Goal: Task Accomplishment & Management: Manage account settings

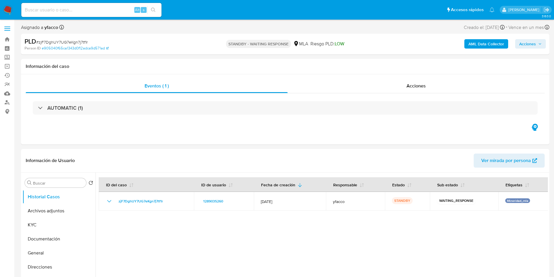
select select "10"
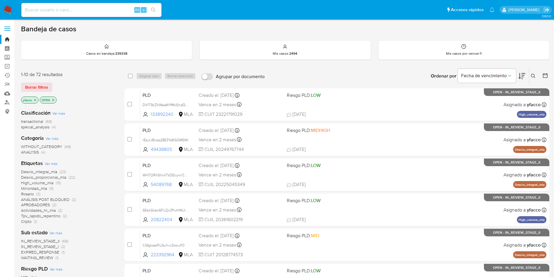
click at [68, 14] on div "Alt s" at bounding box center [91, 10] width 140 height 14
click at [69, 10] on input at bounding box center [91, 10] width 140 height 8
paste input "zjF7DghUY7UG7eKgn7j7tf1r"
type input "zjF7DghUY7UG7eKgn7j7tf1r"
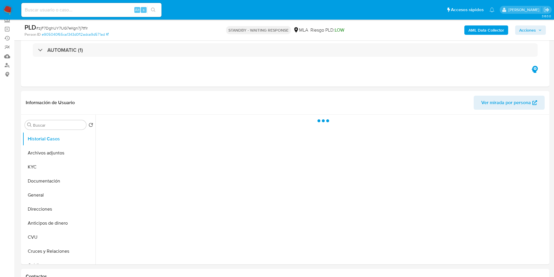
scroll to position [88, 0]
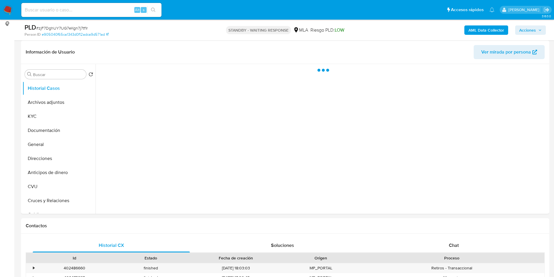
select select "10"
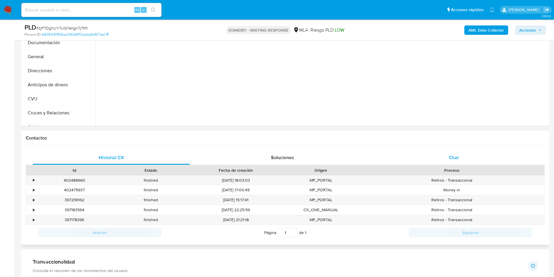
click at [431, 158] on div "Chat" at bounding box center [453, 157] width 157 height 14
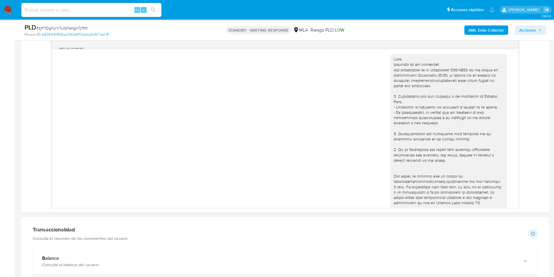
scroll to position [283, 0]
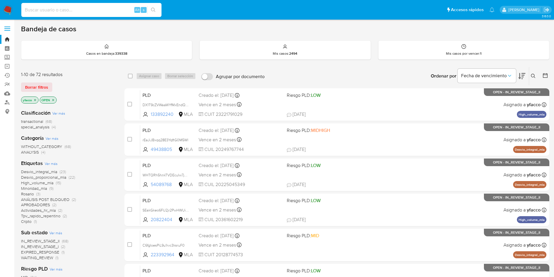
click at [95, 7] on input at bounding box center [91, 10] width 140 height 8
paste input "KhWkvmrhCa61ffndAyNsHE3u"
type input "KhWkvmrhCa61ffndAyNsHE3u"
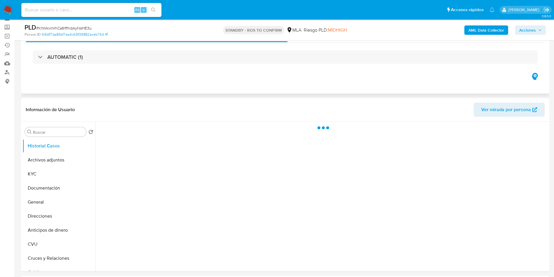
scroll to position [44, 0]
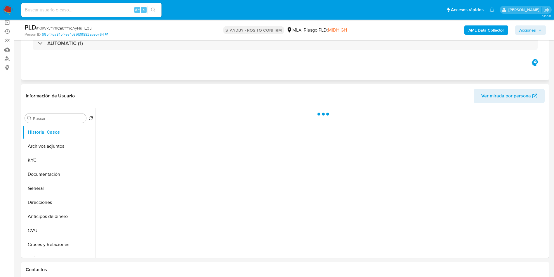
select select "10"
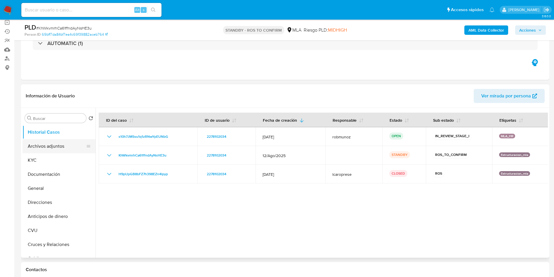
click at [53, 150] on button "Archivos adjuntos" at bounding box center [57, 146] width 68 height 14
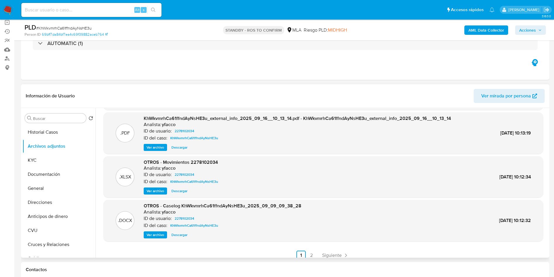
click at [159, 236] on span "Ver archivo" at bounding box center [156, 235] width 18 height 6
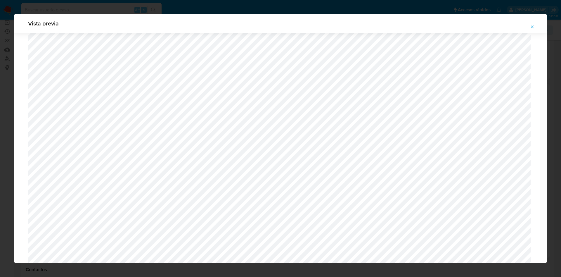
scroll to position [470, 0]
click at [532, 27] on icon "Attachment preview" at bounding box center [532, 27] width 5 height 5
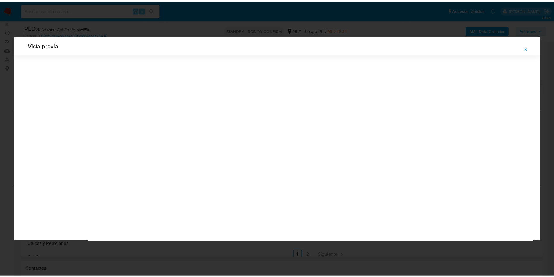
scroll to position [0, 0]
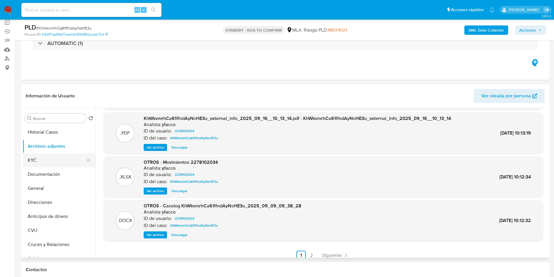
click at [25, 159] on button "KYC" at bounding box center [57, 160] width 68 height 14
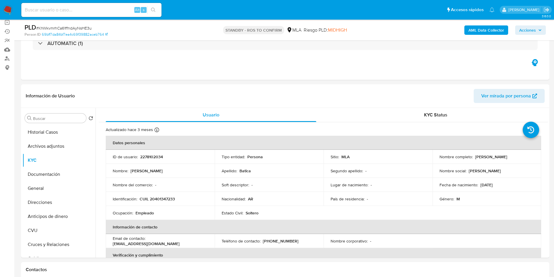
drag, startPoint x: 473, startPoint y: 156, endPoint x: 509, endPoint y: 155, distance: 36.0
click at [509, 155] on div "Nombre completo : Uriel Ignacio Batica" at bounding box center [487, 156] width 95 height 5
copy p "Uriel Ignacio Batica"
drag, startPoint x: 479, startPoint y: 186, endPoint x: 499, endPoint y: 184, distance: 19.6
click at [499, 184] on div "Fecha de nacimiento : 30/01/1997" at bounding box center [487, 184] width 95 height 5
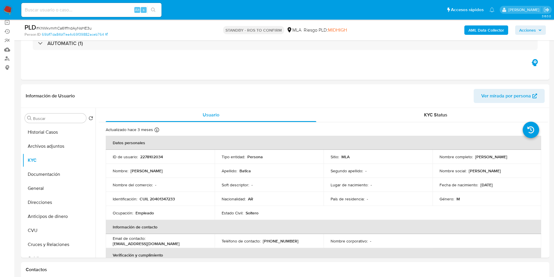
copy p "30/01/1997"
drag, startPoint x: 155, startPoint y: 200, endPoint x: 172, endPoint y: 200, distance: 17.5
click at [172, 200] on p "CUIL 20401347233" at bounding box center [157, 198] width 35 height 5
copy p "40134723"
click at [168, 201] on p "CUIL 20401347233" at bounding box center [157, 198] width 35 height 5
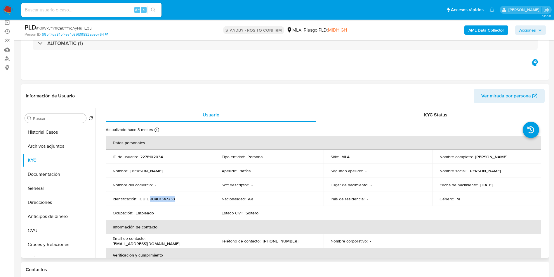
click at [168, 201] on p "CUIL 20401347233" at bounding box center [157, 198] width 35 height 5
click at [51, 148] on button "Archivos adjuntos" at bounding box center [57, 146] width 68 height 14
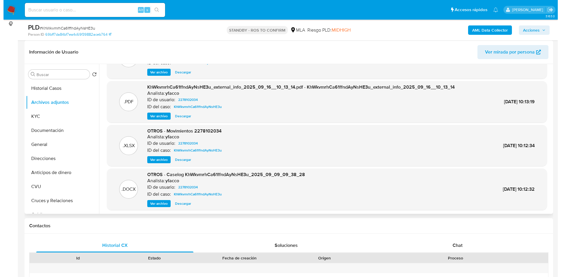
scroll to position [44, 0]
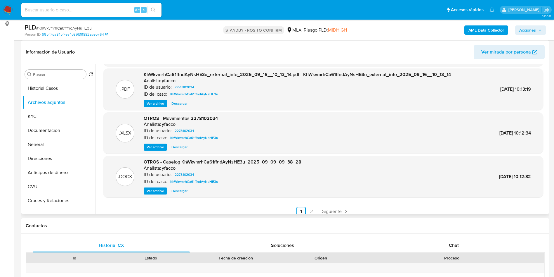
click at [159, 191] on span "Ver archivo" at bounding box center [156, 191] width 18 height 6
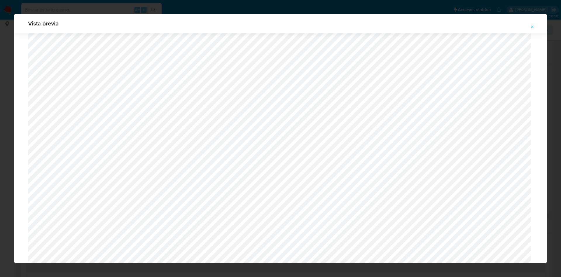
scroll to position [514, 0]
click at [530, 27] on icon "Attachment preview" at bounding box center [532, 27] width 5 height 5
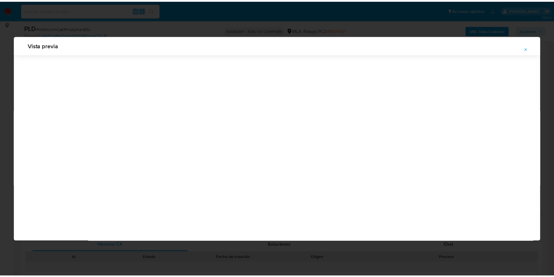
scroll to position [0, 0]
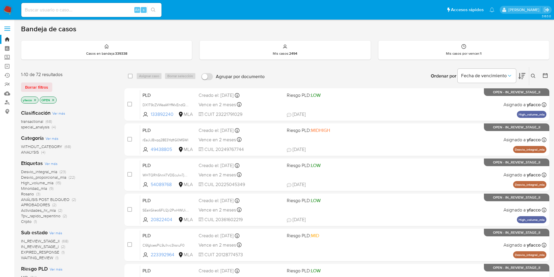
click at [82, 12] on input at bounding box center [91, 10] width 140 height 8
paste input "rKwged8GhCRvMwKKhXI67FSn"
type input "rKwged8GhCRvMwKKhXI67FSn"
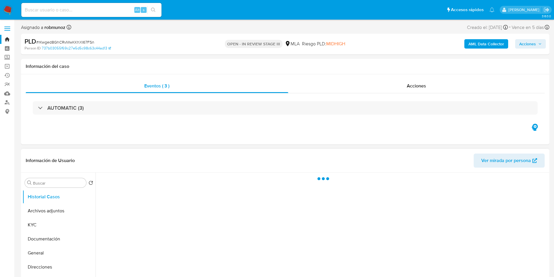
select select "10"
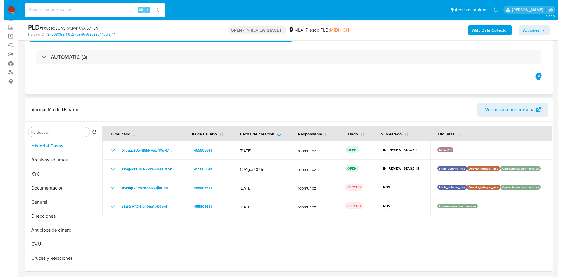
scroll to position [44, 0]
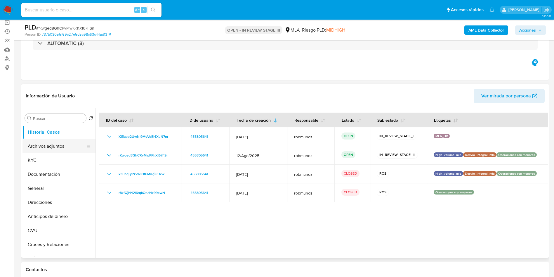
click at [51, 148] on button "Archivos adjuntos" at bounding box center [57, 146] width 68 height 14
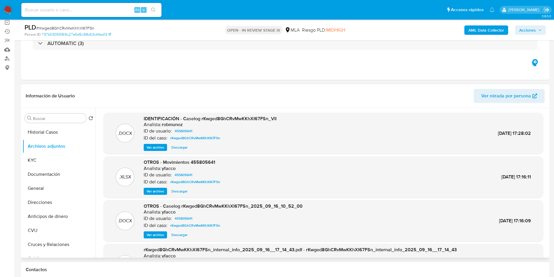
click at [161, 149] on span "Ver archivo" at bounding box center [156, 147] width 18 height 6
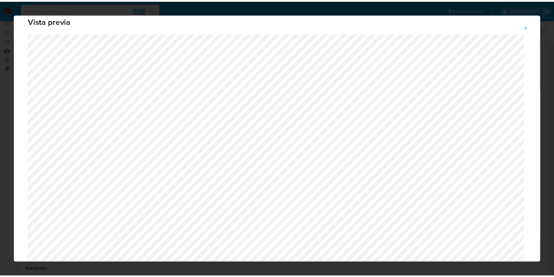
scroll to position [0, 0]
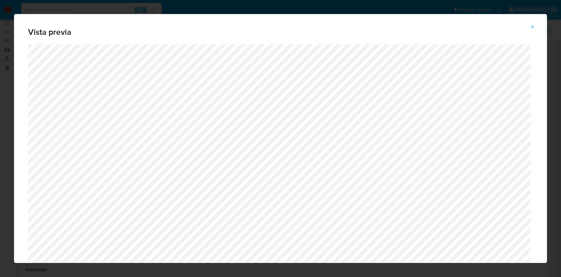
click at [538, 26] on button "Attachment preview" at bounding box center [532, 26] width 13 height 9
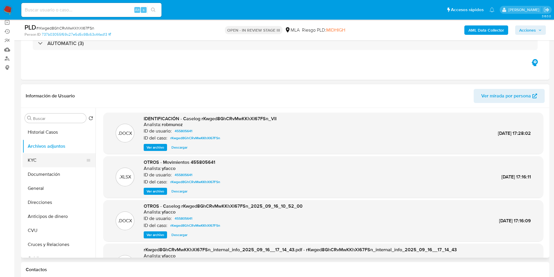
click at [46, 156] on button "KYC" at bounding box center [57, 160] width 68 height 14
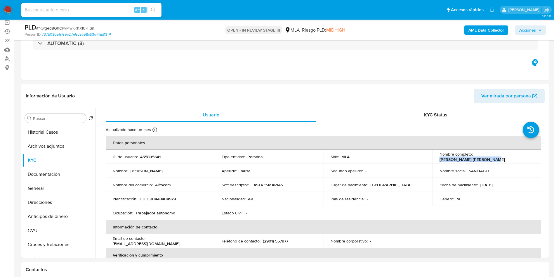
drag, startPoint x: 474, startPoint y: 155, endPoint x: 520, endPoint y: 156, distance: 45.9
click at [505, 157] on p "Santiago Alejandro Ibarra" at bounding box center [472, 159] width 65 height 5
copy p "Santiago Alejandro Ibarra"
click at [484, 184] on p "17/02/2003" at bounding box center [487, 184] width 12 height 5
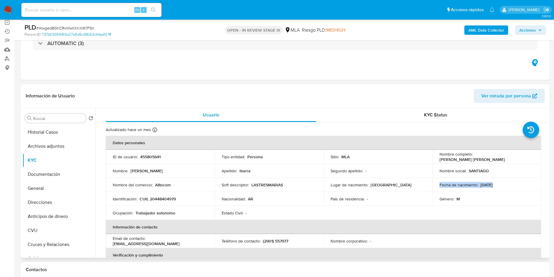
click at [484, 184] on p "17/02/2003" at bounding box center [487, 184] width 12 height 5
click at [483, 183] on p "17/02/2003" at bounding box center [487, 184] width 12 height 5
drag, startPoint x: 478, startPoint y: 183, endPoint x: 500, endPoint y: 182, distance: 21.3
click at [500, 182] on div "Fecha de nacimiento : 17/02/2003" at bounding box center [487, 184] width 95 height 5
copy p "17/02/2003"
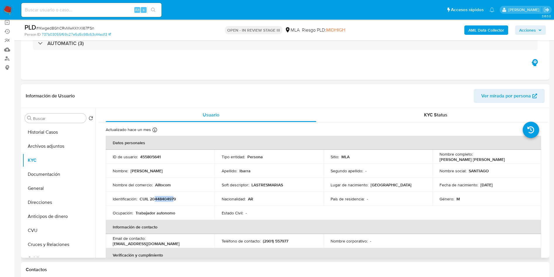
drag, startPoint x: 155, startPoint y: 198, endPoint x: 174, endPoint y: 200, distance: 18.5
click at [174, 200] on p "CUIL 20448404979" at bounding box center [158, 198] width 36 height 5
copy p "44840497"
drag, startPoint x: 150, startPoint y: 201, endPoint x: 180, endPoint y: 198, distance: 30.5
click at [180, 198] on div "Identificación : CUIL 20448404979" at bounding box center [160, 198] width 95 height 5
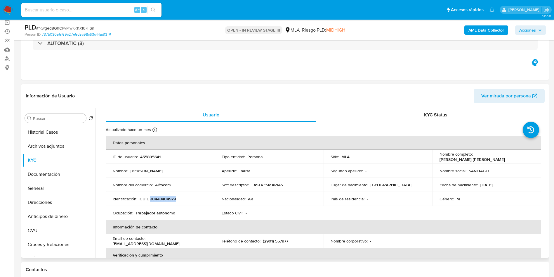
copy p "20448404979"
click at [70, 150] on button "Archivos adjuntos" at bounding box center [57, 146] width 68 height 14
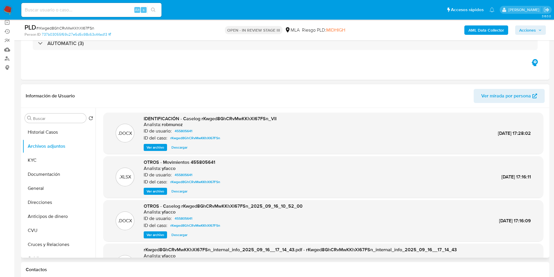
click at [162, 148] on span "Ver archivo" at bounding box center [156, 147] width 18 height 6
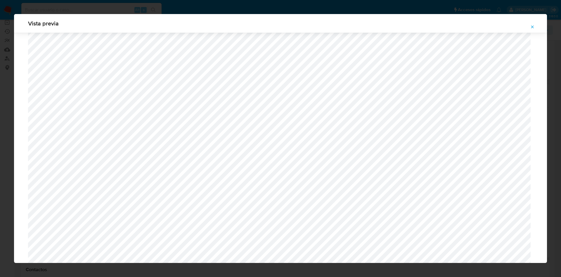
scroll to position [558, 0]
click at [531, 23] on span "Attachment preview" at bounding box center [532, 27] width 5 height 8
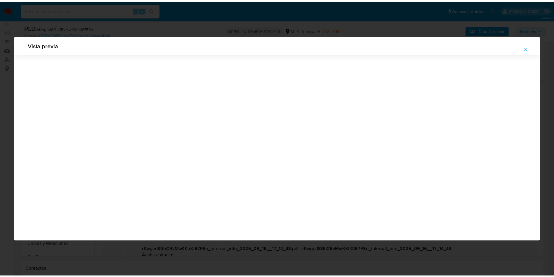
scroll to position [0, 0]
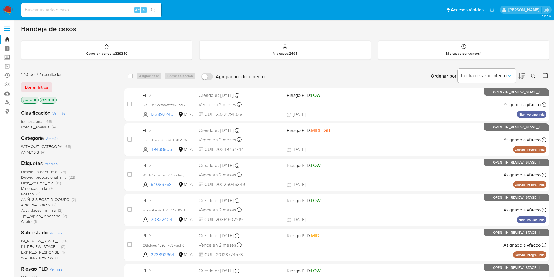
click at [105, 14] on div "Alt s" at bounding box center [91, 10] width 140 height 14
click at [106, 11] on input at bounding box center [91, 10] width 140 height 8
paste input "UCyhWdt7YkWwpvDAbyT1HMcp"
type input "UCyhWdt7YkWwpvDAbyT1HMcp"
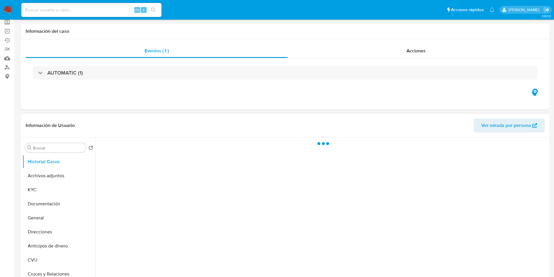
select select "10"
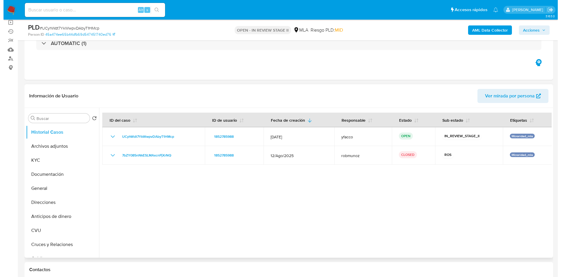
scroll to position [88, 0]
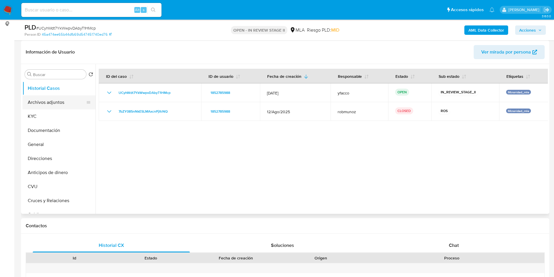
click at [71, 103] on button "Archivos adjuntos" at bounding box center [57, 102] width 68 height 14
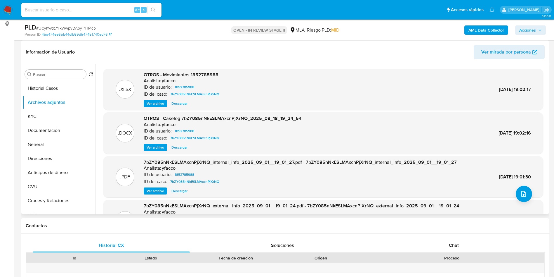
click at [156, 148] on span "Ver archivo" at bounding box center [156, 147] width 18 height 6
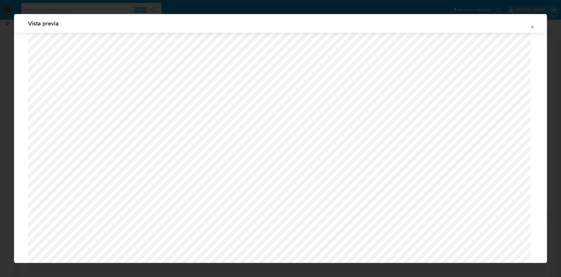
scroll to position [120, 0]
click at [532, 28] on icon "Attachment preview" at bounding box center [532, 27] width 5 height 5
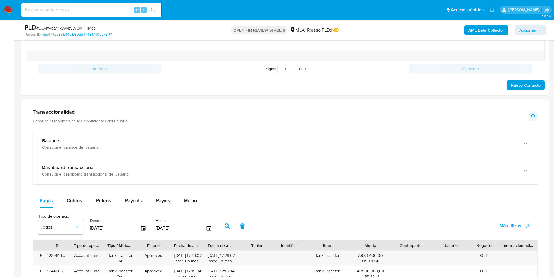
scroll to position [438, 0]
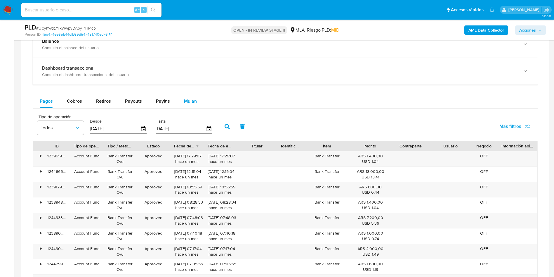
click at [182, 99] on button "Mulan" at bounding box center [190, 101] width 27 height 14
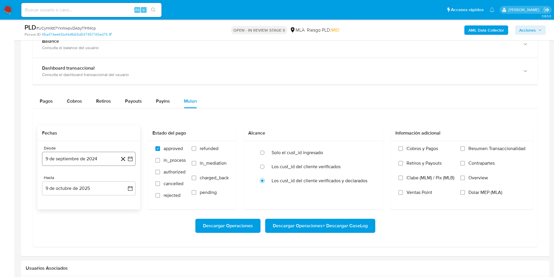
click at [89, 159] on button "9 de septiembre de 2024" at bounding box center [89, 159] width 94 height 14
click at [85, 179] on span "septiembre 2024" at bounding box center [86, 180] width 36 height 6
click at [126, 179] on icon "Año siguiente" at bounding box center [123, 179] width 7 height 7
click at [88, 239] on tr "ene feb mar abr may jun jul ago sep oct nov dic" at bounding box center [88, 225] width 67 height 58
click at [89, 235] on span "ago" at bounding box center [88, 233] width 7 height 5
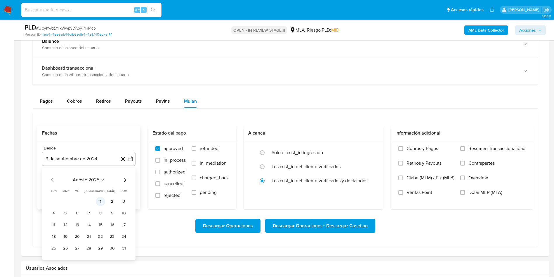
click at [101, 200] on button "1" at bounding box center [100, 201] width 9 height 9
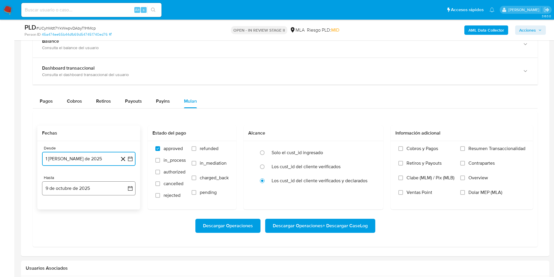
click at [89, 189] on button "9 de octubre de 2025" at bounding box center [89, 188] width 94 height 14
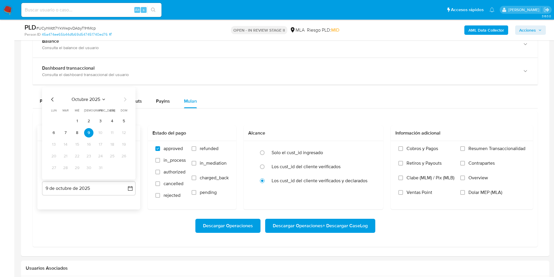
click at [51, 100] on icon "Mes anterior" at bounding box center [52, 99] width 7 height 7
click at [51, 99] on icon "Mes anterior" at bounding box center [52, 99] width 7 height 7
click at [122, 169] on button "31" at bounding box center [123, 167] width 9 height 9
click at [205, 152] on label "refunded" at bounding box center [210, 153] width 37 height 15
click at [196, 151] on input "refunded" at bounding box center [194, 148] width 5 height 5
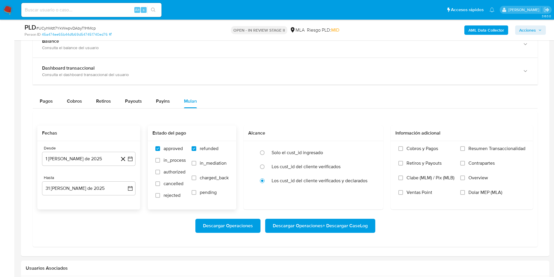
checkbox input "true"
click at [474, 189] on span "Dolar MEP (MLA)" at bounding box center [486, 192] width 34 height 6
click at [465, 190] on input "Dolar MEP (MLA)" at bounding box center [463, 192] width 5 height 5
click at [341, 224] on span "Descargar Operaciones + Descargar CaseLog" at bounding box center [320, 225] width 95 height 13
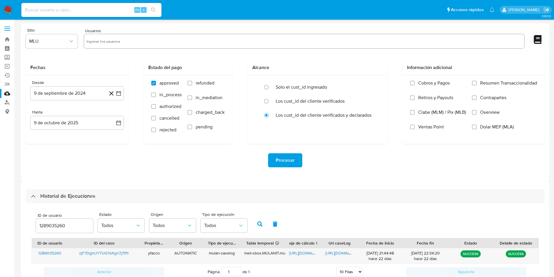
select select "10"
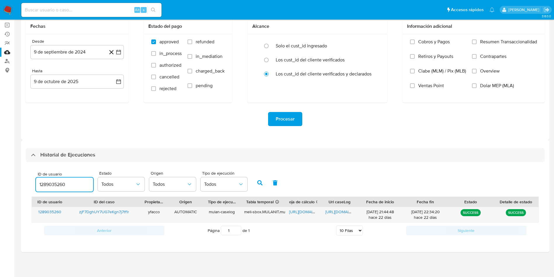
drag, startPoint x: 77, startPoint y: 183, endPoint x: 0, endPoint y: 171, distance: 78.0
click at [0, 172] on section "Bandeja Tablero Screening Búsqueda en Listas Watchlist Herramientas Operaciones…" at bounding box center [277, 118] width 554 height 318
type input "1852785988"
click at [253, 183] on div "ID de usuario 1852785988 Estado Todos Origen Todos Tipo de ejecución Todos" at bounding box center [286, 182] width 508 height 29
click at [254, 182] on button "button" at bounding box center [259, 183] width 15 height 14
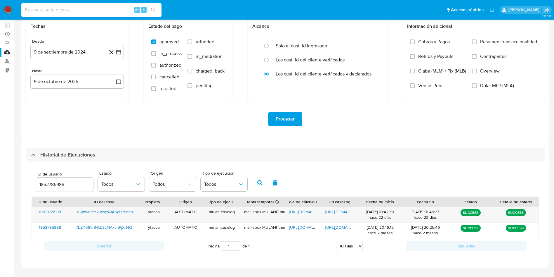
click at [102, 12] on input at bounding box center [91, 10] width 140 height 8
paste input "pQ1oCo4ARjB4HoQCrGLIKlra"
type input "pQ1oCo4ARjB4HoQCrGLIKlra"
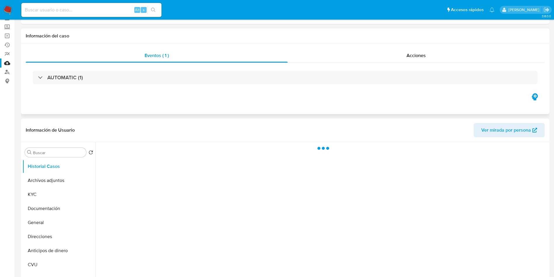
select select "10"
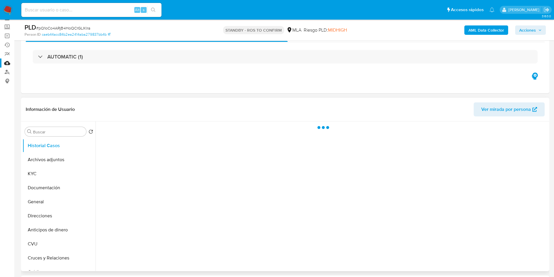
scroll to position [44, 0]
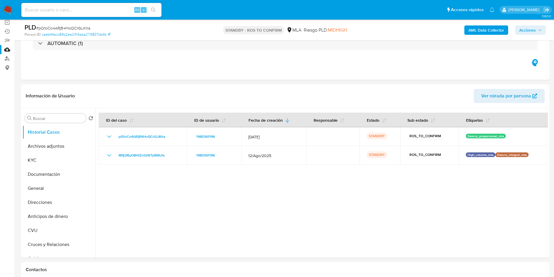
click at [117, 9] on input at bounding box center [91, 10] width 140 height 8
paste input "CtNjjAQvlpWbJAQjjU3ABSgY"
type input "CtNjjAQvlpWbJAQjjU3ABSgY"
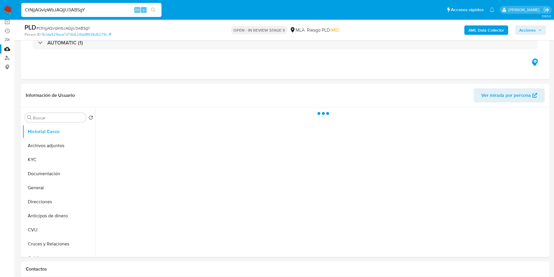
scroll to position [88, 0]
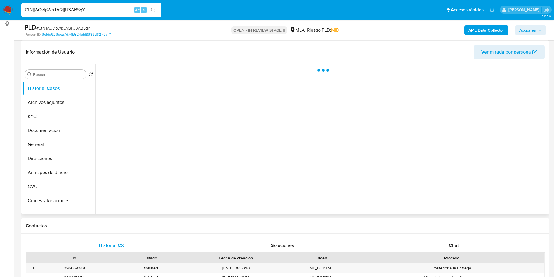
select select "10"
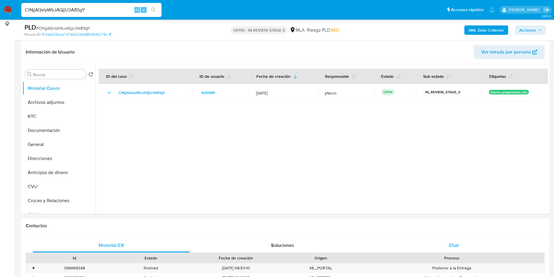
click at [454, 244] on span "Chat" at bounding box center [454, 245] width 10 height 7
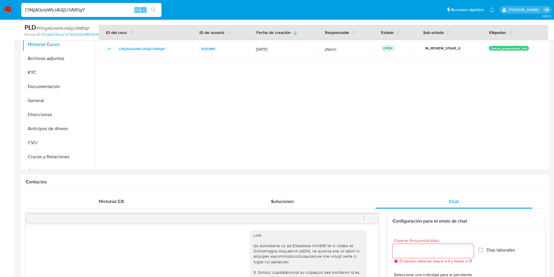
scroll to position [0, 0]
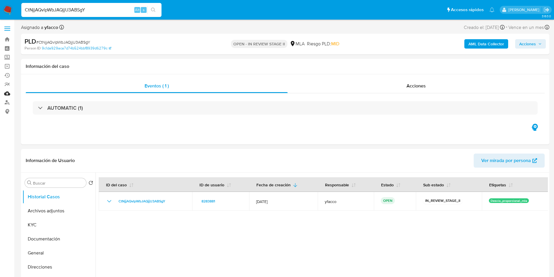
click at [5, 92] on link "Mulan" at bounding box center [35, 93] width 70 height 9
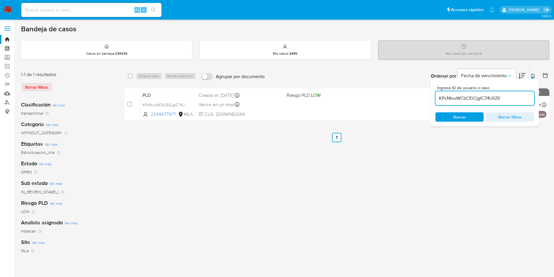
click at [502, 101] on input "KPcNIvuWCbCEiCjglC74UG5f" at bounding box center [485, 98] width 99 height 8
paste input "IeY6zbuNi61V1QkdXu54qgW0"
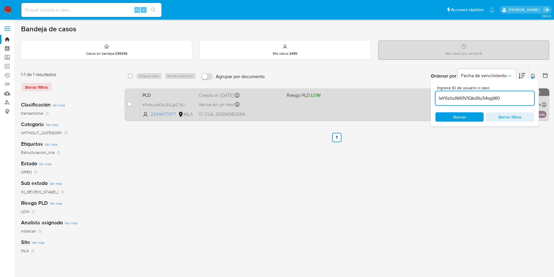
type input "IeY6zbuNi61V1QkdXu54qgW0"
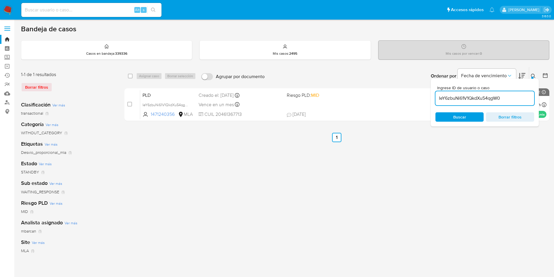
click at [131, 102] on input "checkbox" at bounding box center [129, 104] width 5 height 5
checkbox input "true"
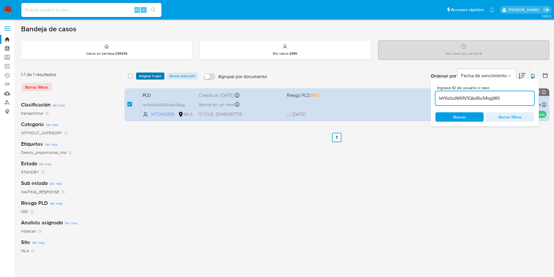
click at [147, 74] on span "Asignar 1 caso" at bounding box center [150, 76] width 23 height 6
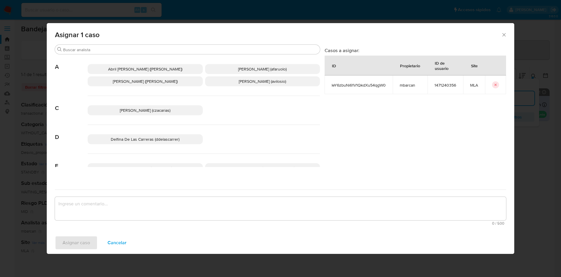
click at [112, 44] on div "Asignar 1 caso" at bounding box center [281, 33] width 468 height 21
click at [112, 46] on div "Buscar" at bounding box center [187, 49] width 265 height 9
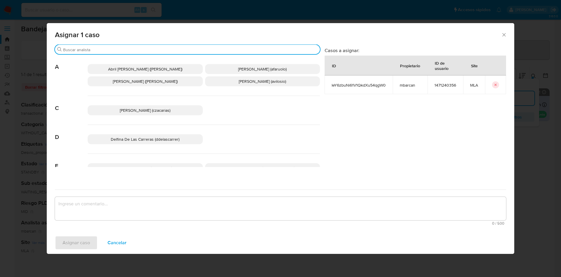
click at [112, 48] on input "Buscar" at bounding box center [190, 49] width 255 height 5
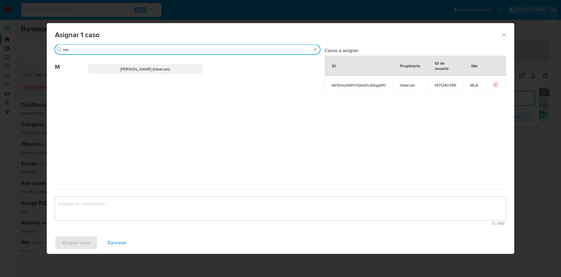
type input "mb"
click at [134, 68] on span "Magali Iael Barcan (mbarcan)" at bounding box center [144, 69] width 49 height 6
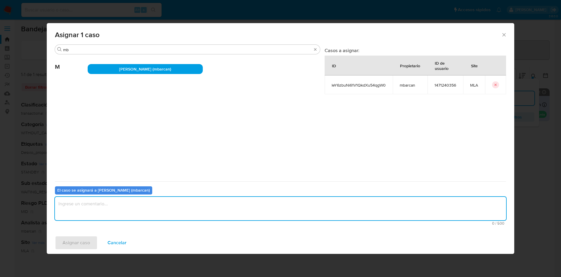
click at [114, 205] on textarea "assign-modal" at bounding box center [280, 208] width 451 height 23
click at [71, 244] on span "Asignar caso" at bounding box center [76, 242] width 27 height 13
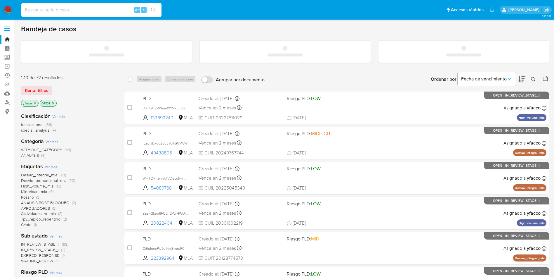
click at [100, 11] on input at bounding box center [91, 10] width 140 height 8
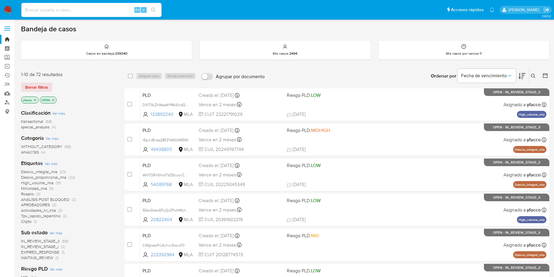
paste input "Q7blNo1P5CrrIj1lIQFUU6Y3"
type input "Q7blNo1P5CrrIj1lIQFUU6Y3"
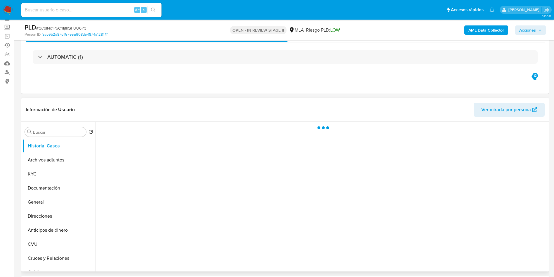
scroll to position [44, 0]
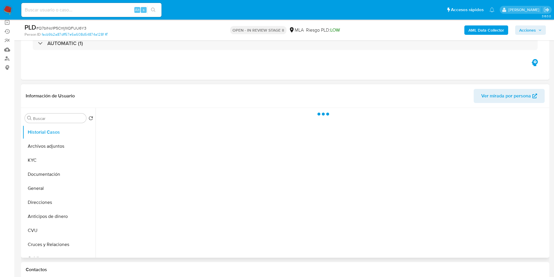
select select "10"
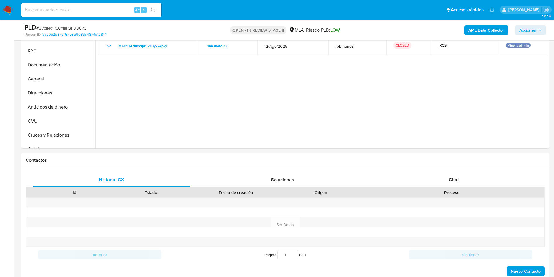
scroll to position [88, 0]
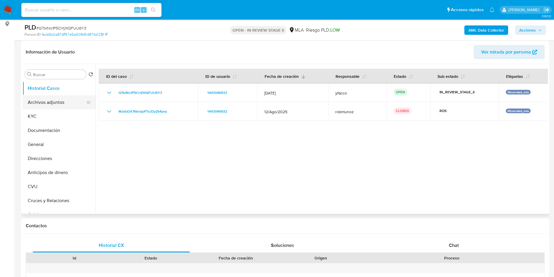
click at [52, 104] on button "Archivos adjuntos" at bounding box center [57, 102] width 68 height 14
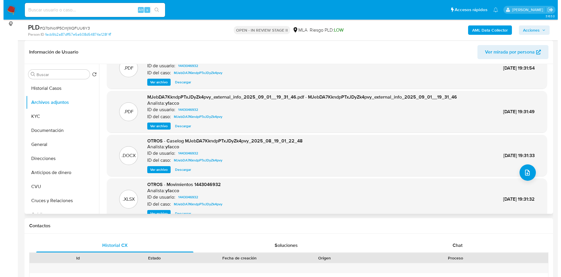
scroll to position [33, 0]
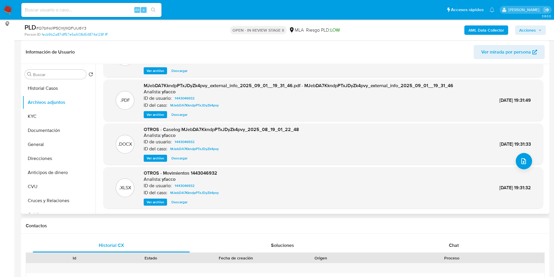
click at [154, 157] on span "Ver archivo" at bounding box center [156, 158] width 18 height 6
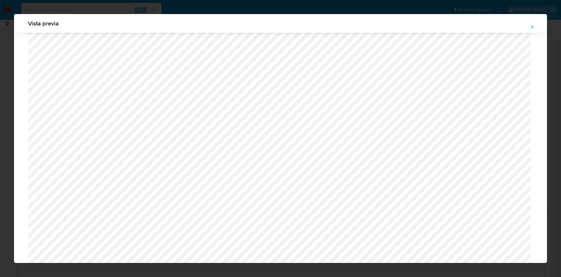
scroll to position [207, 0]
click at [533, 28] on icon "Attachment preview" at bounding box center [532, 27] width 5 height 5
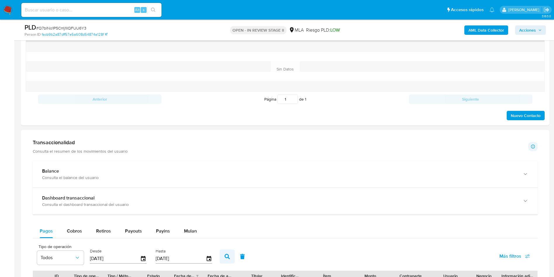
scroll to position [438, 0]
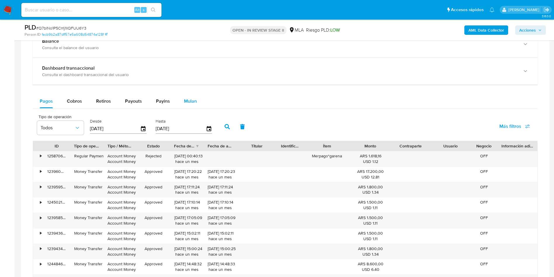
click at [194, 101] on span "Mulan" at bounding box center [190, 101] width 13 height 7
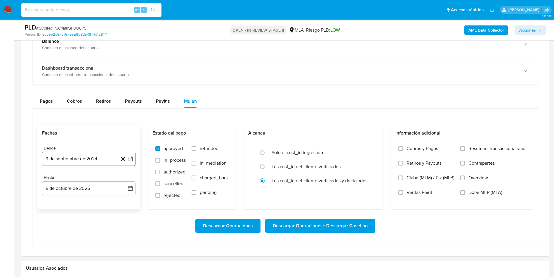
click at [83, 163] on button "9 de septiembre de 2024" at bounding box center [89, 159] width 94 height 14
click at [98, 180] on span "septiembre 2024" at bounding box center [86, 180] width 36 height 6
click at [122, 179] on icon "Año siguiente" at bounding box center [123, 179] width 7 height 7
click at [87, 237] on button "ago" at bounding box center [88, 233] width 16 height 9
click at [101, 200] on button "1" at bounding box center [100, 201] width 9 height 9
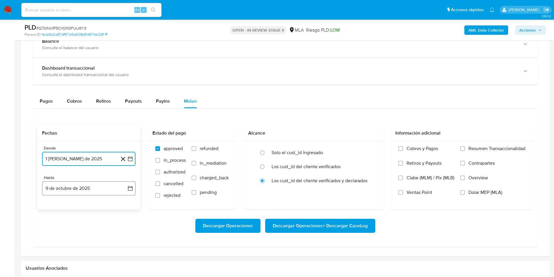
click at [87, 187] on button "9 de octubre de 2025" at bounding box center [89, 188] width 94 height 14
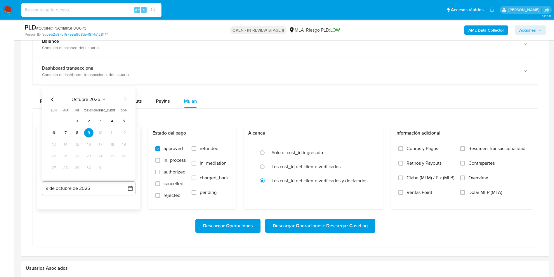
click at [51, 103] on icon "Mes anterior" at bounding box center [52, 99] width 7 height 7
click at [51, 100] on icon "Mes anterior" at bounding box center [52, 99] width 7 height 7
click at [122, 167] on button "31" at bounding box center [123, 167] width 9 height 9
click at [217, 150] on span "refunded" at bounding box center [209, 149] width 19 height 6
click at [196, 150] on input "refunded" at bounding box center [194, 148] width 5 height 5
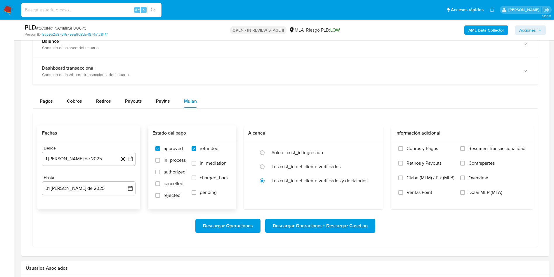
checkbox input "true"
click at [478, 193] on span "Dolar MEP (MLA)" at bounding box center [486, 192] width 34 height 6
click at [465, 193] on input "Dolar MEP (MLA)" at bounding box center [463, 192] width 5 height 5
click at [303, 224] on span "Descargar Operaciones + Descargar CaseLog" at bounding box center [320, 225] width 95 height 13
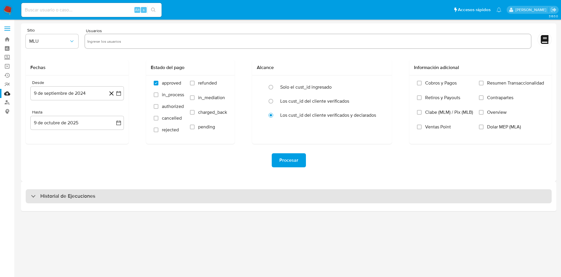
click at [70, 197] on h3 "Historial de Ejecuciones" at bounding box center [67, 196] width 55 height 7
select select "10"
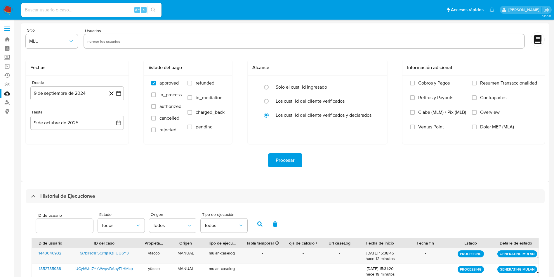
click at [59, 226] on input "number" at bounding box center [64, 226] width 57 height 8
type input "8283881"
click at [259, 224] on icon "button" at bounding box center [259, 223] width 5 height 5
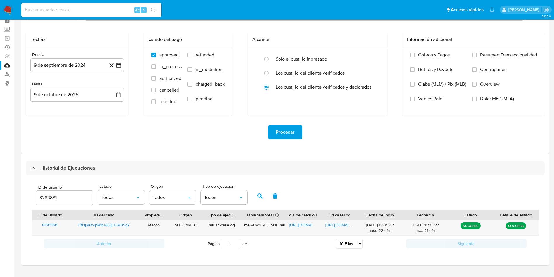
scroll to position [41, 0]
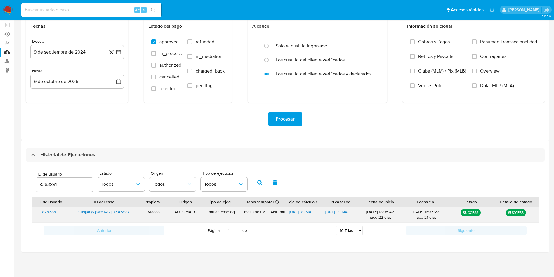
click at [297, 212] on span "[URL][DOMAIN_NAME]" at bounding box center [309, 212] width 40 height 6
click at [336, 209] on span "[URL][DOMAIN_NAME]" at bounding box center [346, 212] width 40 height 6
drag, startPoint x: 67, startPoint y: 186, endPoint x: 10, endPoint y: 181, distance: 56.7
click at [12, 181] on section "Bandeja Tablero Screening Búsqueda en Listas Watchlist Herramientas Operaciones…" at bounding box center [277, 118] width 554 height 318
type input "1687149146"
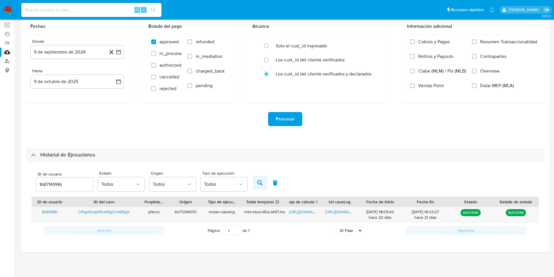
click at [253, 180] on button "button" at bounding box center [259, 183] width 15 height 14
click at [302, 209] on span "[URL][DOMAIN_NAME]" at bounding box center [309, 212] width 40 height 6
click at [340, 210] on span "[URL][DOMAIN_NAME]" at bounding box center [346, 212] width 40 height 6
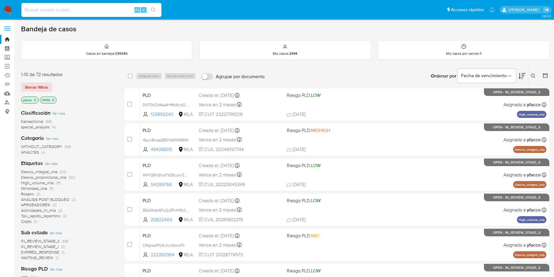
click at [117, 13] on input at bounding box center [91, 10] width 140 height 8
paste input "CtNjjAQvlpWbJAQjjU3ABSgY"
type input "CtNjjAQvlpWbJAQjjU3ABSgY"
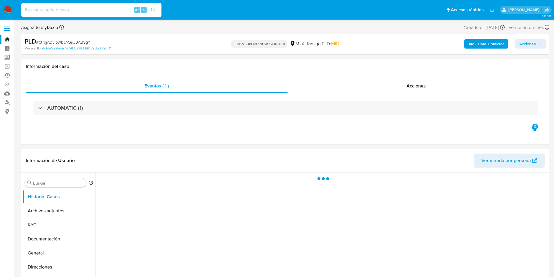
select select "10"
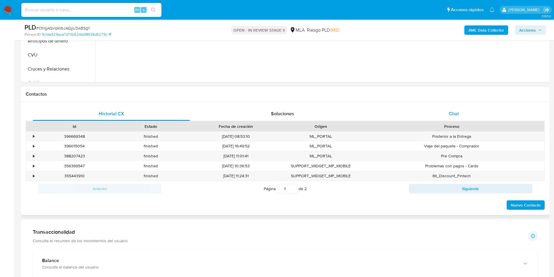
click at [464, 108] on div "Chat" at bounding box center [453, 114] width 157 height 14
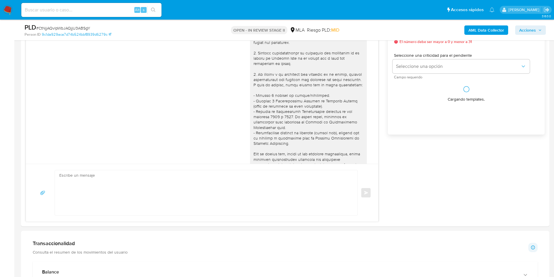
scroll to position [348, 0]
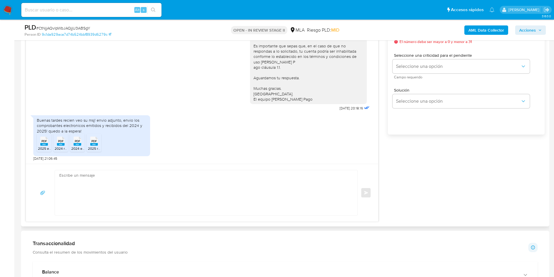
click at [40, 144] on rect at bounding box center [44, 144] width 8 height 3
click at [58, 143] on rect at bounding box center [61, 144] width 8 height 3
drag, startPoint x: 73, startPoint y: 145, endPoint x: 92, endPoint y: 146, distance: 19.3
click at [73, 145] on div "PDF PDF" at bounding box center [77, 140] width 12 height 11
click at [98, 146] on span "2025 recibido.pdf" at bounding box center [102, 148] width 28 height 5
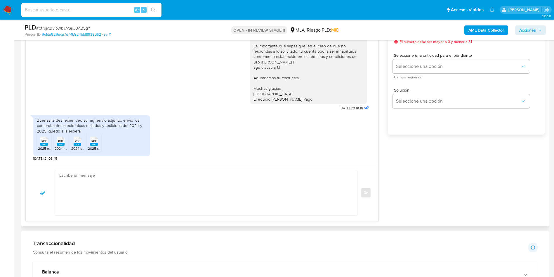
click at [137, 186] on textarea at bounding box center [204, 192] width 291 height 45
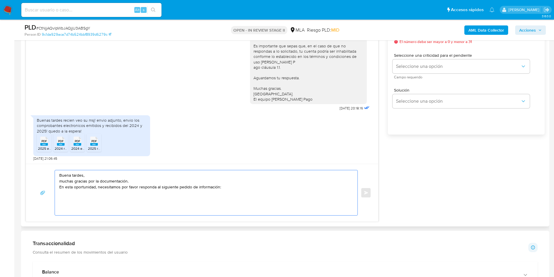
paste textarea "Maximiliano Damian Ressia - CUIT 20293139823"
click at [234, 188] on textarea "Buena tardes, muchas gracias por la documentación. En esta oportunidad, necesit…" at bounding box center [204, 192] width 291 height 45
click at [240, 192] on textarea "Buena tardes, muchas gracias por la documentación. En esta oportunidad, necesit…" at bounding box center [204, 192] width 291 height 45
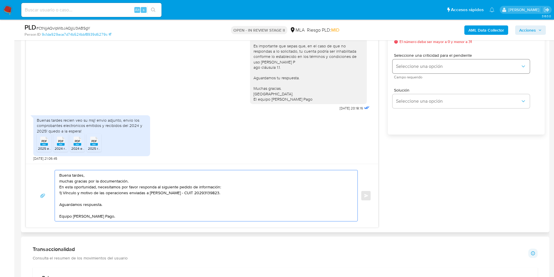
scroll to position [219, 0]
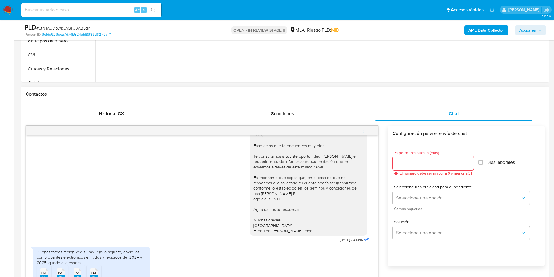
type textarea "Buena tardes, muchas gracias por la documentación. En esta oportunidad, necesit…"
click at [452, 161] on input "Esperar Respuesta (días)" at bounding box center [433, 163] width 81 height 8
type input "2"
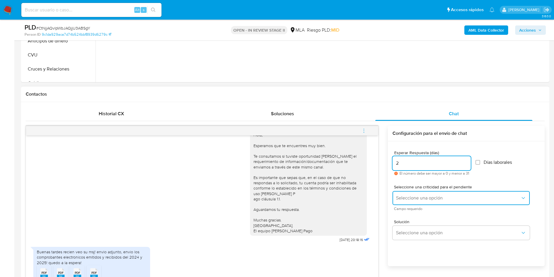
click at [418, 200] on span "Seleccione una opción" at bounding box center [458, 198] width 124 height 6
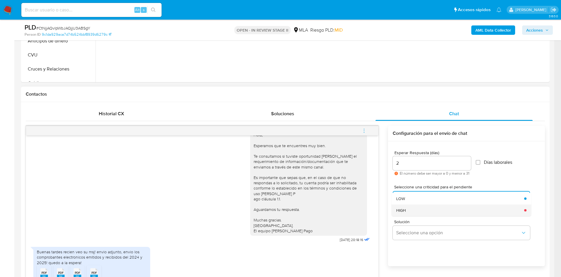
click at [418, 212] on div "HIGH" at bounding box center [458, 210] width 124 height 12
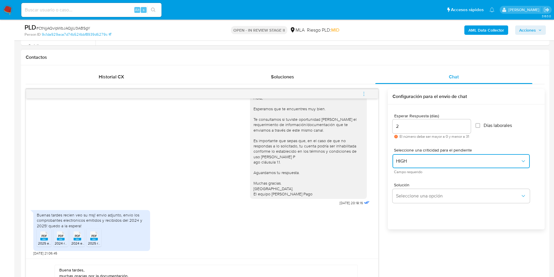
scroll to position [307, 0]
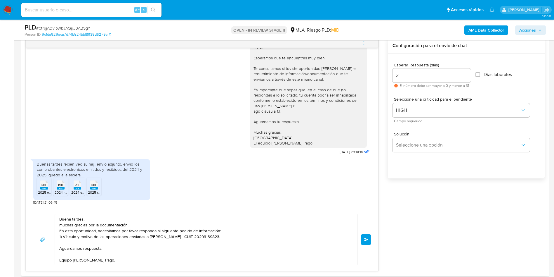
click at [368, 238] on span "Enviar" at bounding box center [366, 240] width 4 height 4
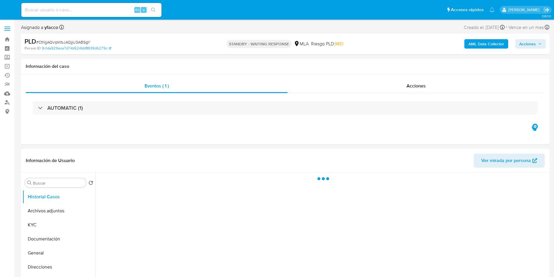
select select "10"
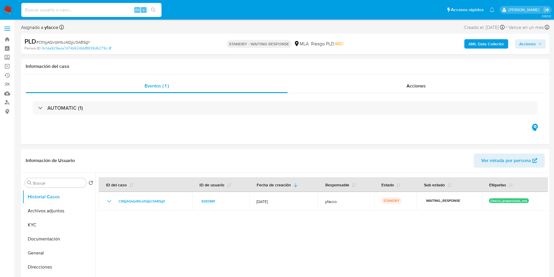
click at [121, 12] on input at bounding box center [91, 10] width 140 height 8
paste input "pcaJr7XJz2f9UJLRkwE8dEp2"
type input "pcaJr7XJz2f9UJLRkwE8dEp2"
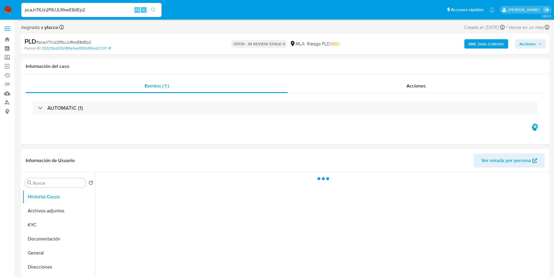
select select "10"
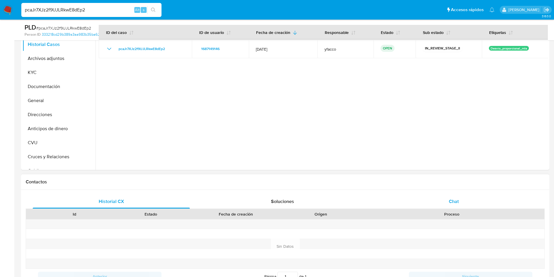
click at [461, 202] on div "Chat" at bounding box center [453, 201] width 157 height 14
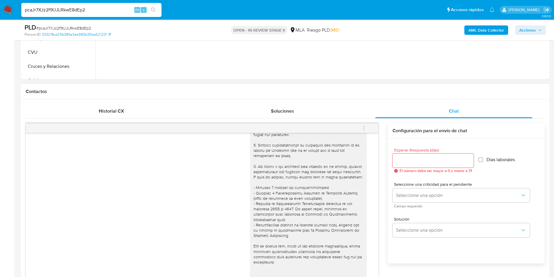
scroll to position [219, 0]
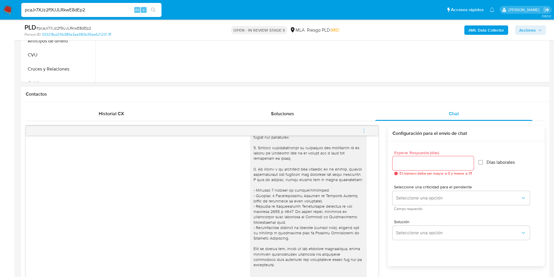
click at [365, 133] on span "menu-action" at bounding box center [363, 131] width 5 height 14
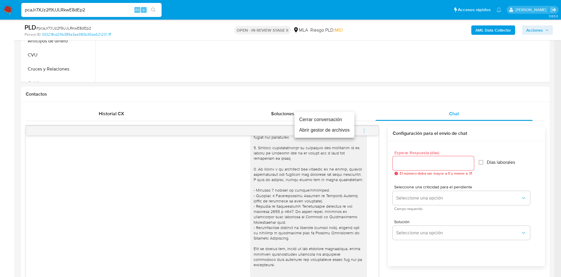
click at [321, 118] on li "Cerrar conversación" at bounding box center [325, 119] width 60 height 11
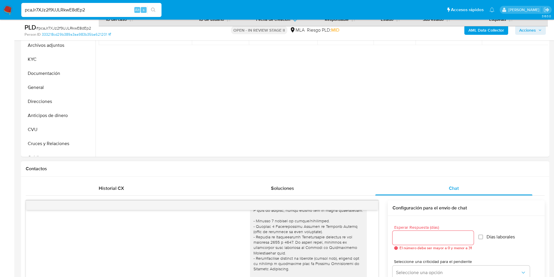
scroll to position [131, 0]
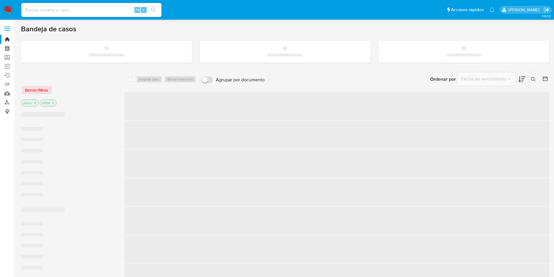
click at [87, 9] on input at bounding box center [91, 10] width 140 height 8
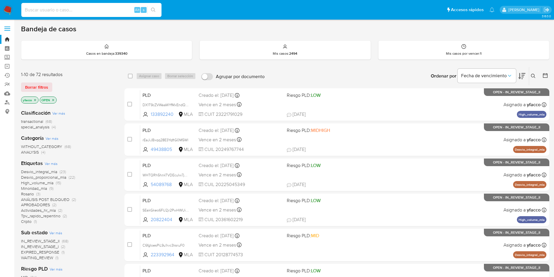
paste input "pcaJr7XJz2f9UJLRkwE8dEp2"
type input "pcaJr7XJz2f9UJLRkwE8dEp2"
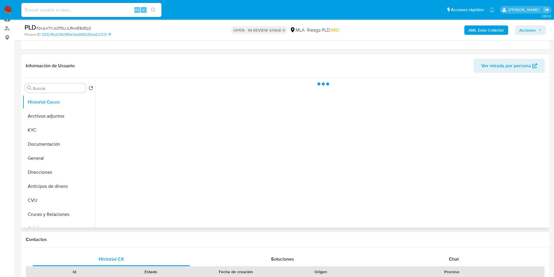
scroll to position [88, 0]
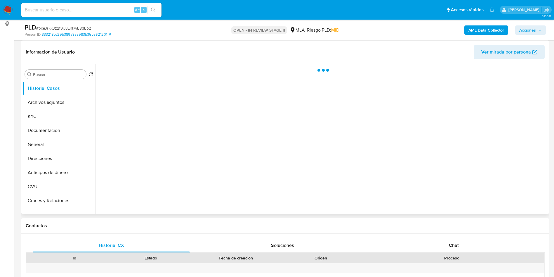
select select "10"
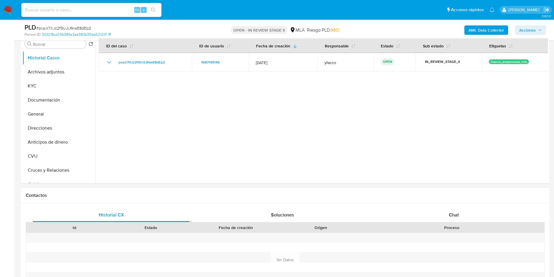
scroll to position [131, 0]
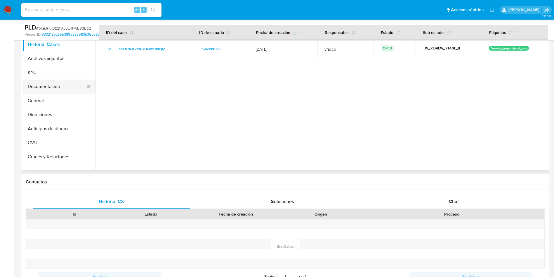
click at [44, 88] on button "Documentación" at bounding box center [57, 86] width 68 height 14
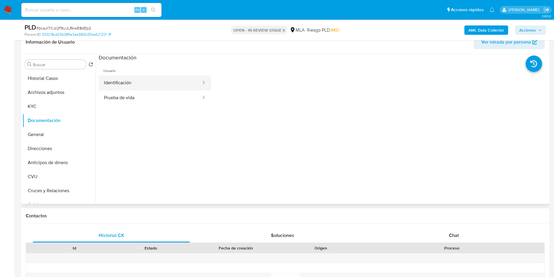
scroll to position [88, 0]
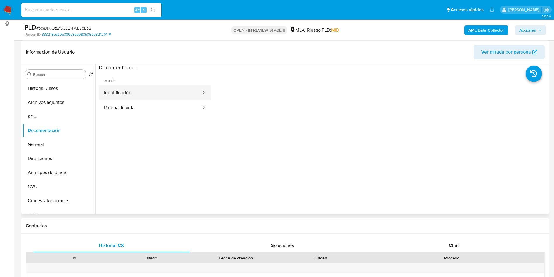
click at [144, 93] on button "Identificación" at bounding box center [150, 92] width 103 height 15
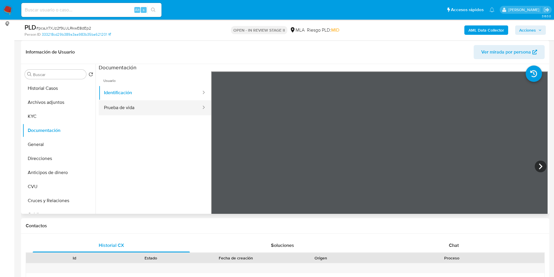
click at [104, 109] on button "Prueba de vida" at bounding box center [150, 107] width 103 height 15
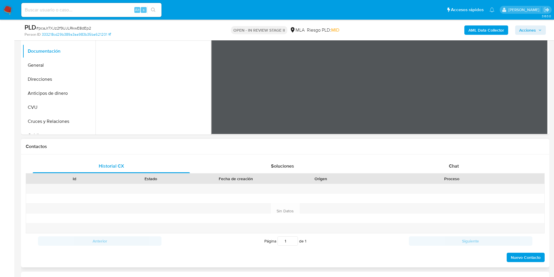
scroll to position [219, 0]
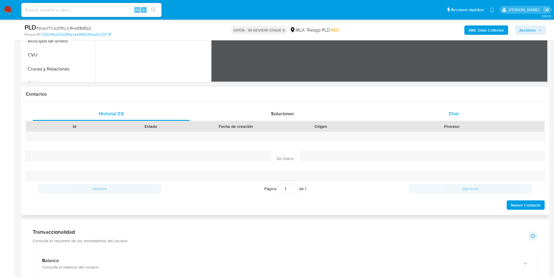
click at [447, 114] on div "Chat" at bounding box center [453, 114] width 157 height 14
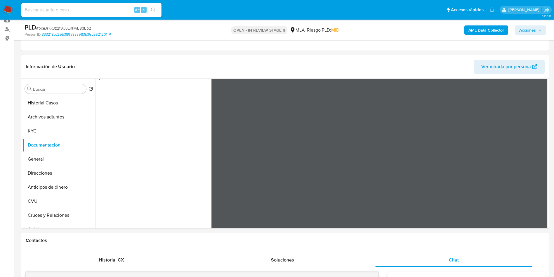
scroll to position [44, 0]
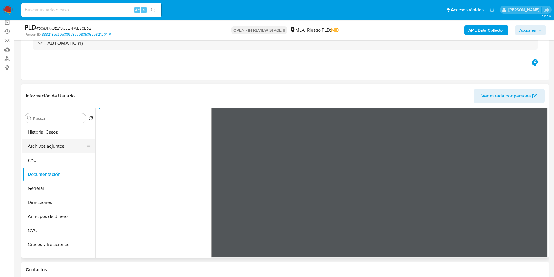
click at [56, 147] on button "Archivos adjuntos" at bounding box center [57, 146] width 68 height 14
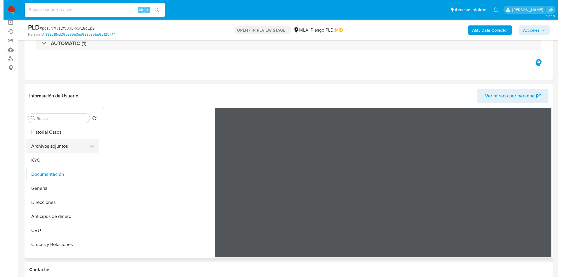
scroll to position [0, 0]
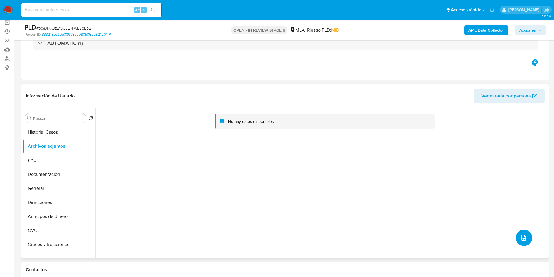
click at [522, 239] on icon "upload-file" at bounding box center [524, 238] width 5 height 6
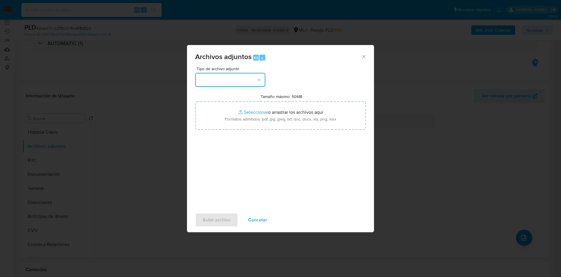
click at [239, 76] on button "button" at bounding box center [230, 80] width 70 height 14
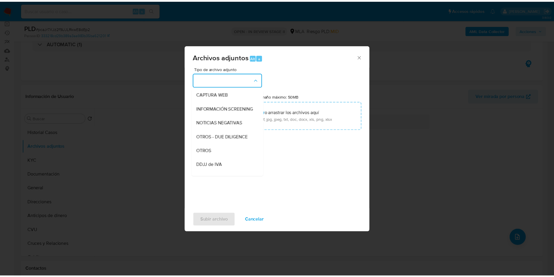
scroll to position [88, 0]
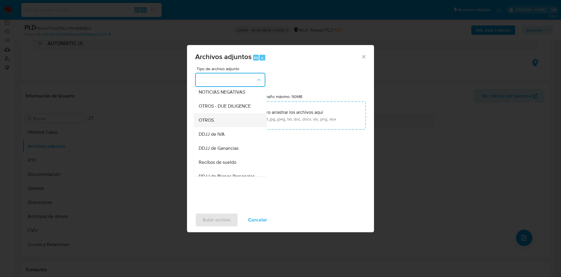
click at [210, 123] on span "OTROS" at bounding box center [206, 120] width 15 height 6
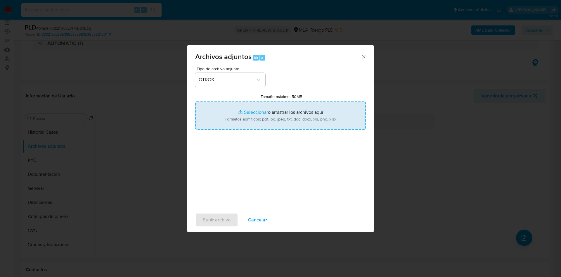
click at [251, 114] on input "Tamaño máximo: 50MB Seleccionar archivos" at bounding box center [280, 115] width 171 height 28
type input "C:\fakepath\Caselog pcaJr7XJz2f9UJLRkwE8dEp2_2025_09_17_19_54_49.docx"
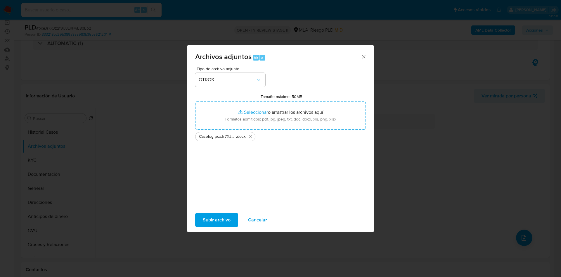
click at [281, 199] on div "Tipo de archivo adjunto OTROS Tamaño máximo: 50MB Seleccionar archivos Seleccio…" at bounding box center [280, 136] width 171 height 138
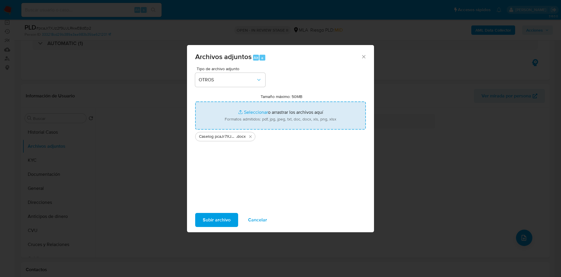
click at [259, 113] on input "Tamaño máximo: 50MB Seleccionar archivos" at bounding box center [280, 115] width 171 height 28
type input "C:\fakepath\Movimientos 1687149146.xlsx"
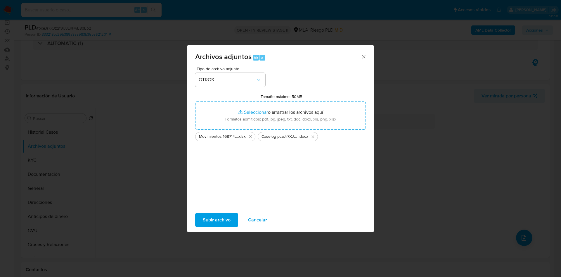
click at [216, 218] on span "Subir archivo" at bounding box center [217, 219] width 28 height 13
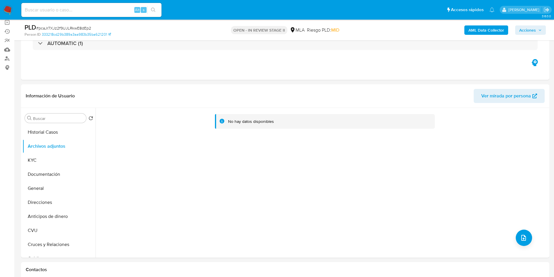
click at [473, 28] on b "AML Data Collector" at bounding box center [487, 29] width 36 height 9
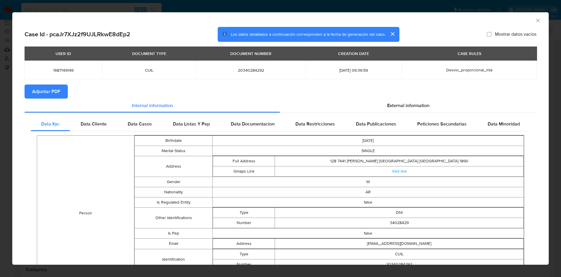
click at [56, 93] on span "Adjuntar PDF" at bounding box center [46, 91] width 28 height 13
click at [535, 20] on icon "Cerrar ventana" at bounding box center [538, 21] width 6 height 6
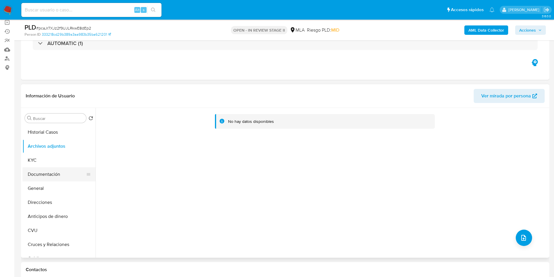
click at [39, 174] on button "Documentación" at bounding box center [57, 174] width 68 height 14
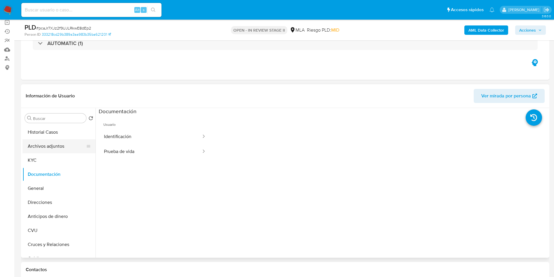
click at [47, 148] on button "Archivos adjuntos" at bounding box center [57, 146] width 68 height 14
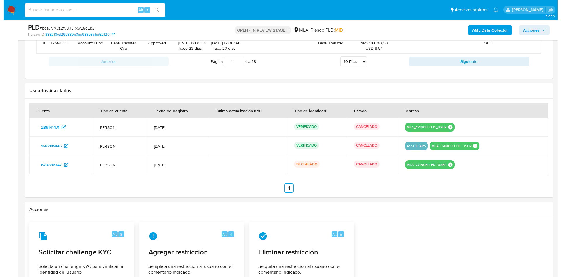
scroll to position [932, 0]
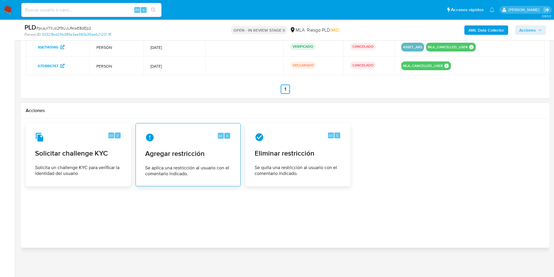
click at [152, 163] on div "Alt 4 Agregar restricción Se aplica una restricción al usuario con el comentari…" at bounding box center [188, 154] width 95 height 53
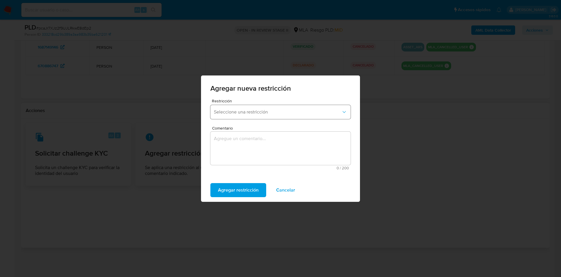
click at [255, 109] on span "Seleccione una restricción" at bounding box center [277, 112] width 127 height 6
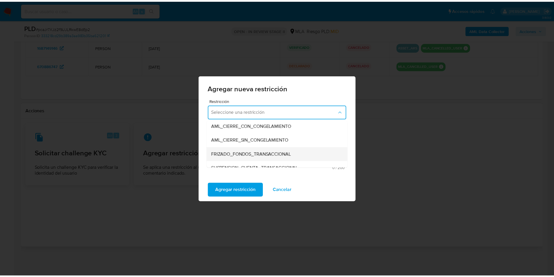
scroll to position [88, 0]
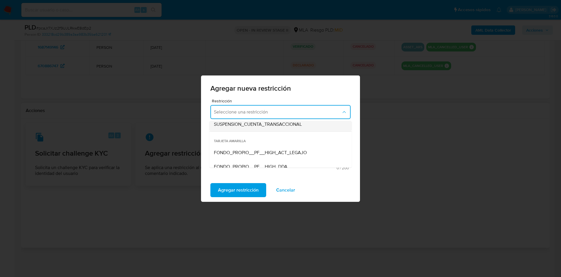
click at [278, 125] on span "SUSPENSION_CUENTA_TRANSACCIONAL" at bounding box center [258, 124] width 88 height 6
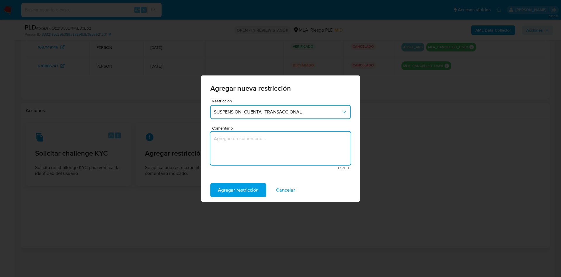
click at [280, 149] on textarea "Comentario" at bounding box center [280, 147] width 140 height 33
type textarea "AML"
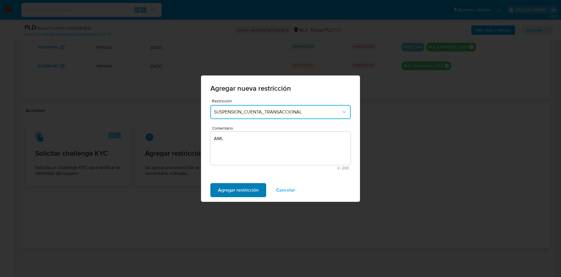
click at [235, 192] on span "Agregar restricción" at bounding box center [238, 190] width 41 height 13
click at [227, 188] on span "Confirmar" at bounding box center [228, 190] width 21 height 13
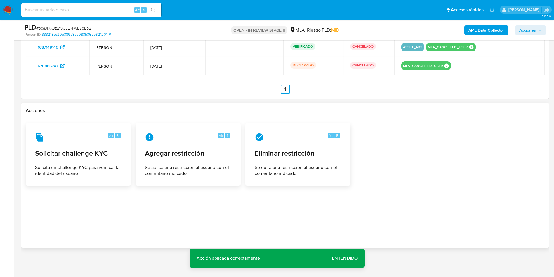
click at [521, 30] on span "Acciones" at bounding box center [528, 29] width 17 height 9
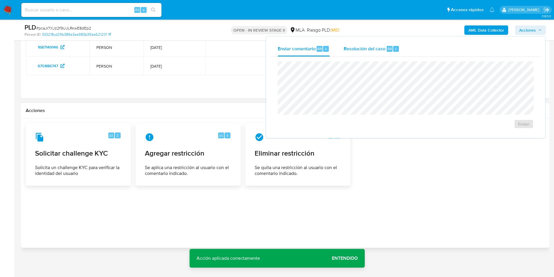
click at [378, 53] on div "Resolución del caso Alt r" at bounding box center [372, 48] width 56 height 15
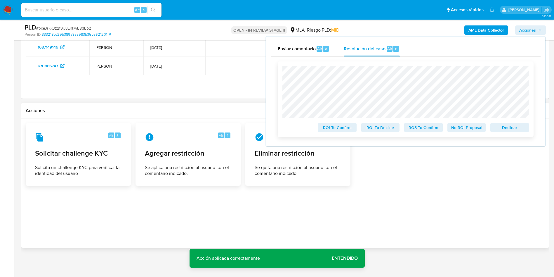
click at [419, 125] on span "ROS To Confirm" at bounding box center [424, 127] width 30 height 8
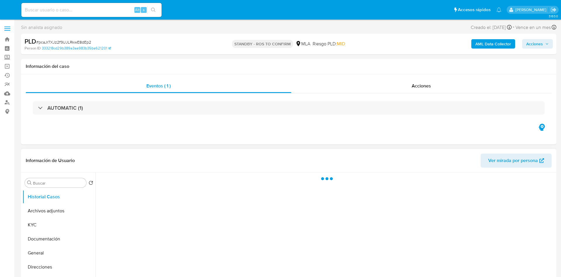
select select "10"
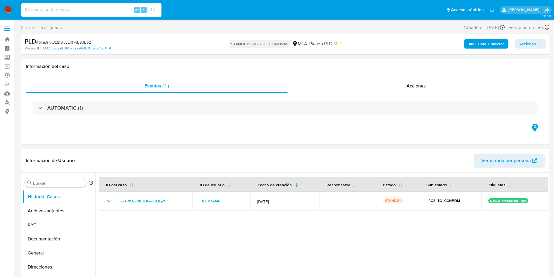
click at [110, 10] on input at bounding box center [91, 10] width 140 height 8
paste input "60qa8vagBxRrx2S99LhvoKwz"
type input "60qa8vagBxRrx2S99LhvoKwz"
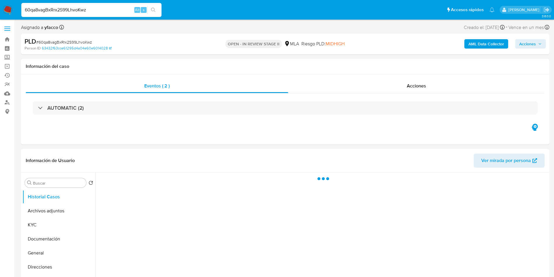
select select "10"
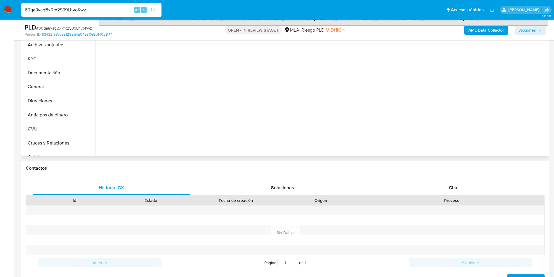
scroll to position [175, 0]
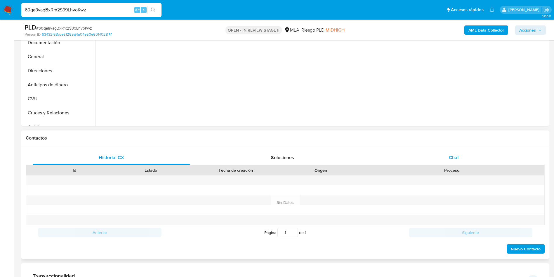
click at [479, 159] on div "Chat" at bounding box center [453, 157] width 157 height 14
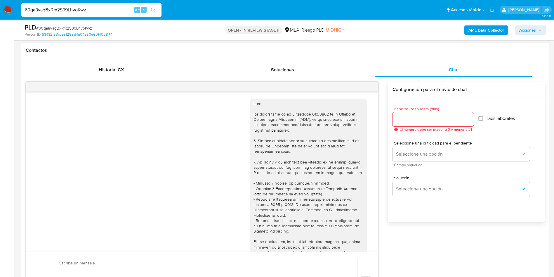
scroll to position [297, 0]
